Goal: Check status

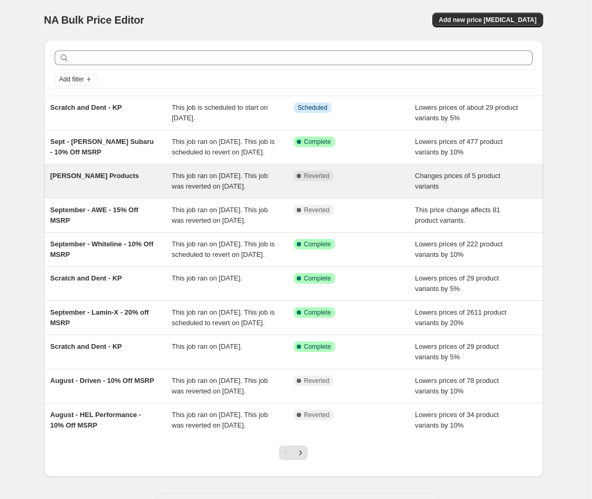
click at [79, 178] on div "[PERSON_NAME] Products This job ran on [DATE]. This job was reverted on [DATE].…" at bounding box center [293, 182] width 499 height 34
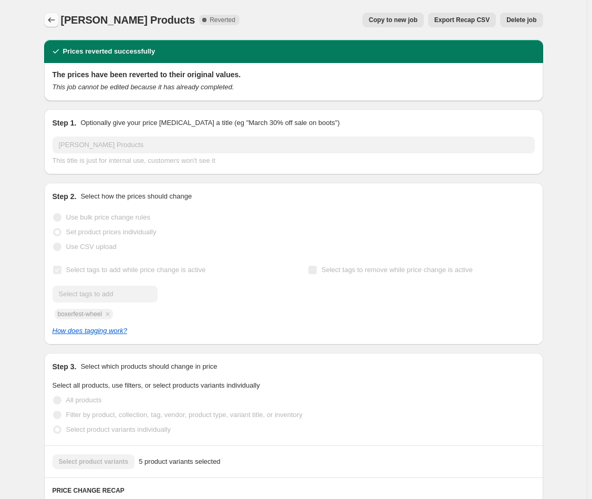
click at [53, 20] on icon "Price change jobs" at bounding box center [51, 20] width 11 height 11
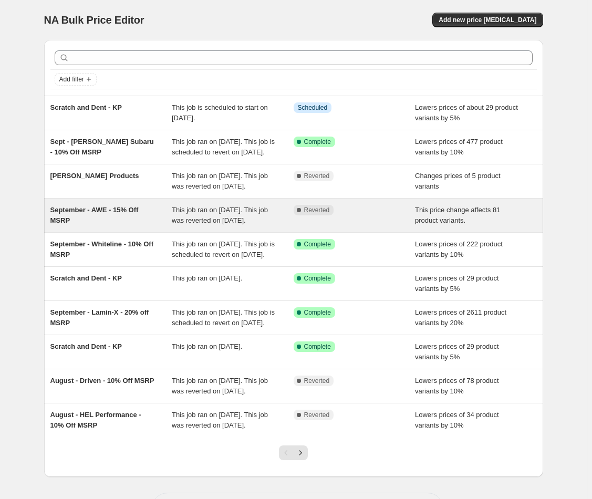
scroll to position [40, 0]
